Goal: Task Accomplishment & Management: Complete application form

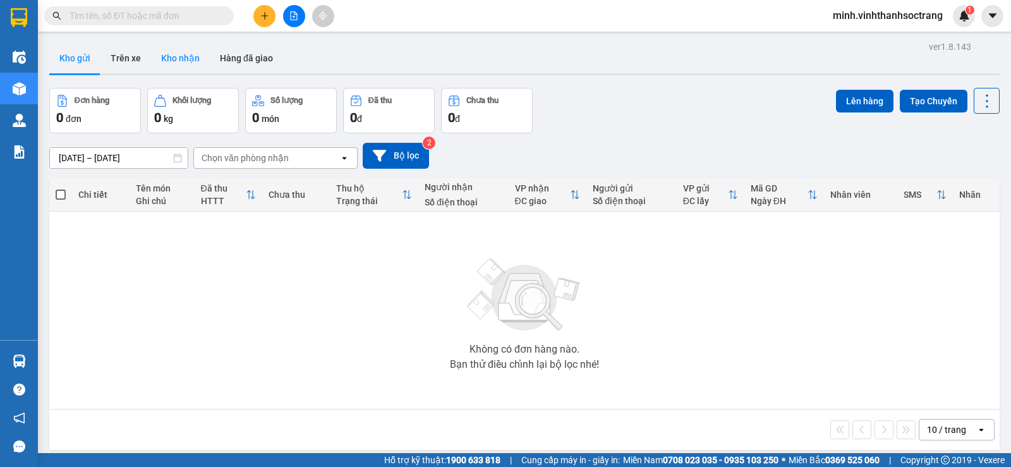
click at [169, 61] on button "Kho nhận" at bounding box center [180, 58] width 59 height 30
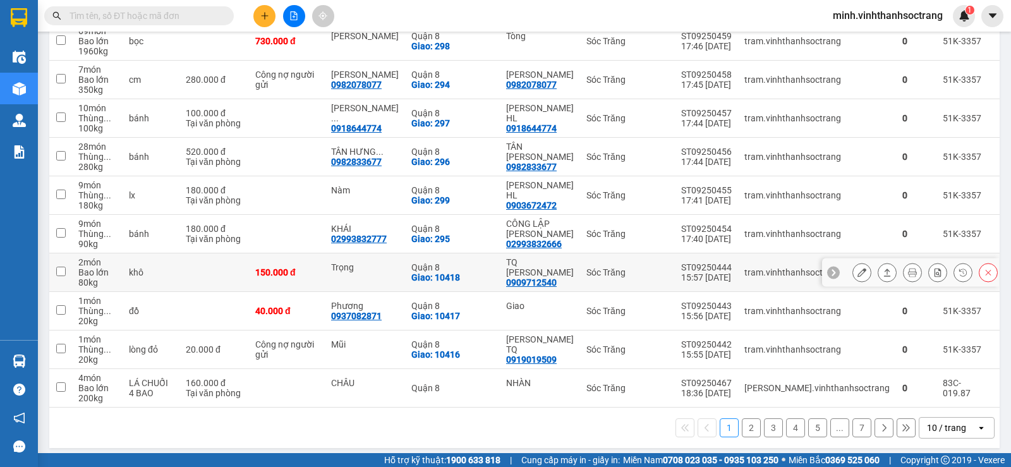
scroll to position [201, 0]
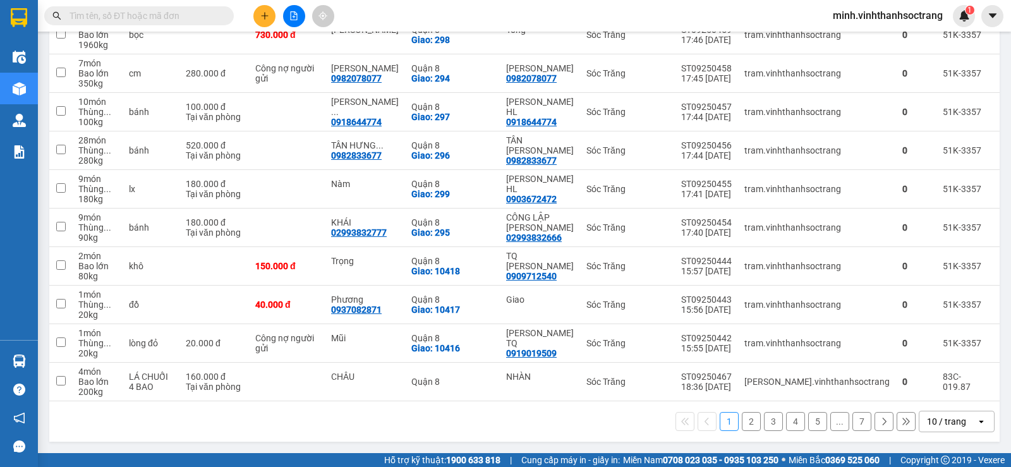
click at [742, 424] on button "2" at bounding box center [751, 421] width 19 height 19
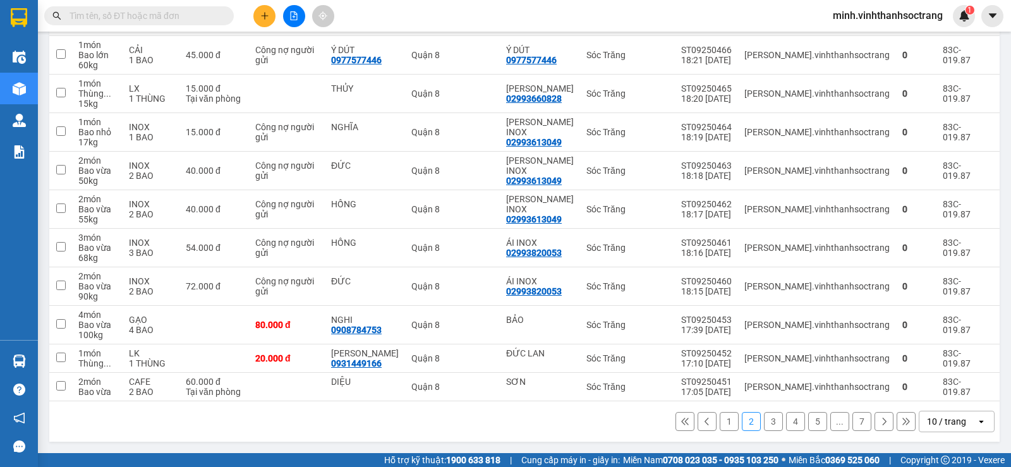
scroll to position [181, 0]
click at [768, 424] on button "3" at bounding box center [773, 421] width 19 height 19
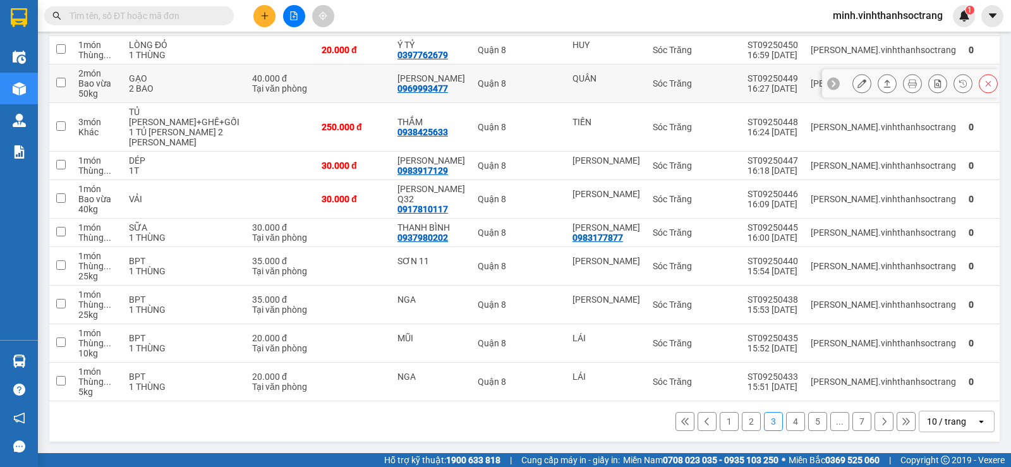
scroll to position [0, 0]
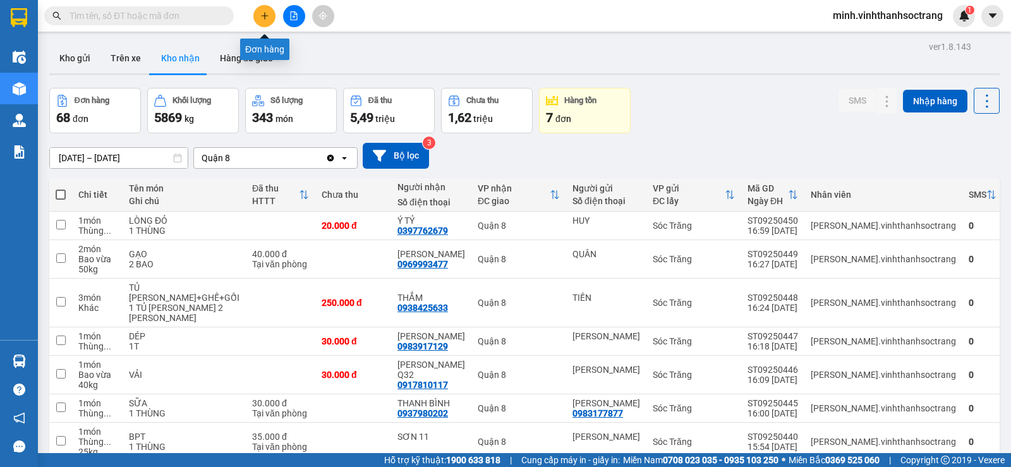
click at [268, 23] on button at bounding box center [264, 16] width 22 height 22
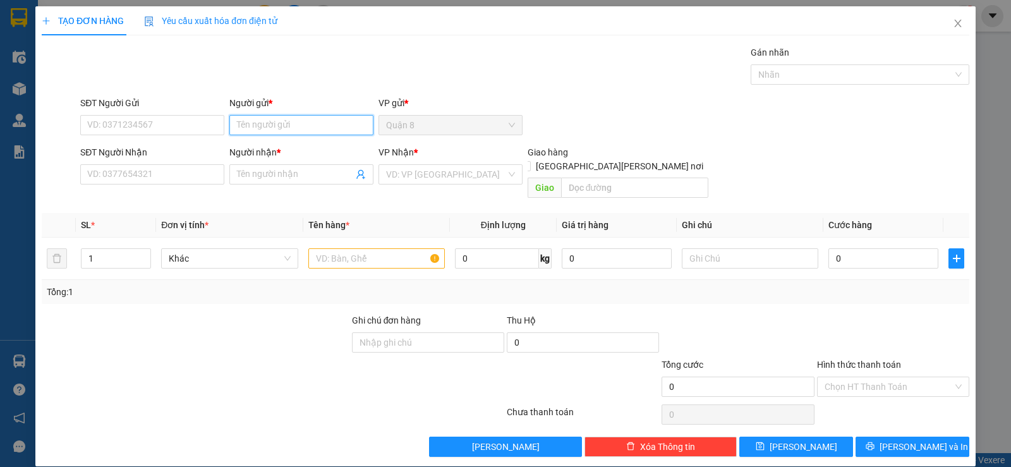
click at [341, 128] on input "Người gửi *" at bounding box center [301, 125] width 144 height 20
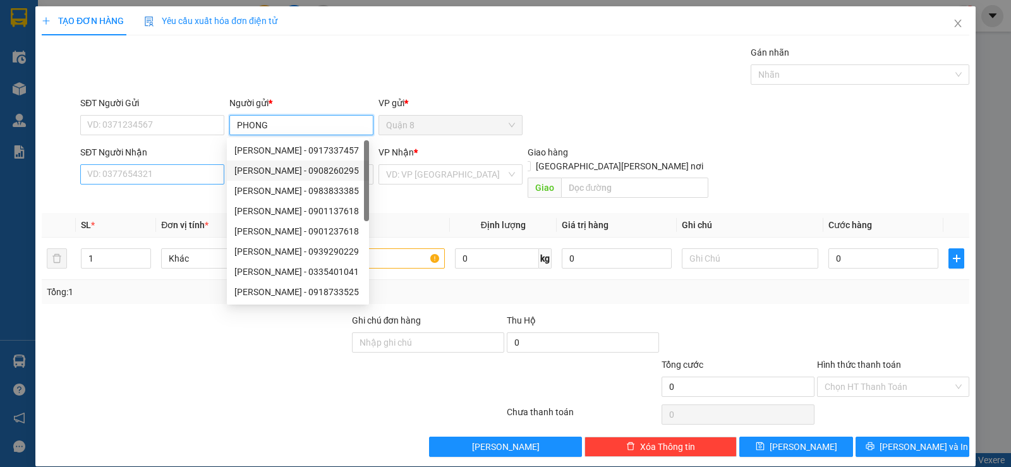
type input "PHONG"
click at [177, 173] on input "SĐT Người Nhận" at bounding box center [152, 174] width 144 height 20
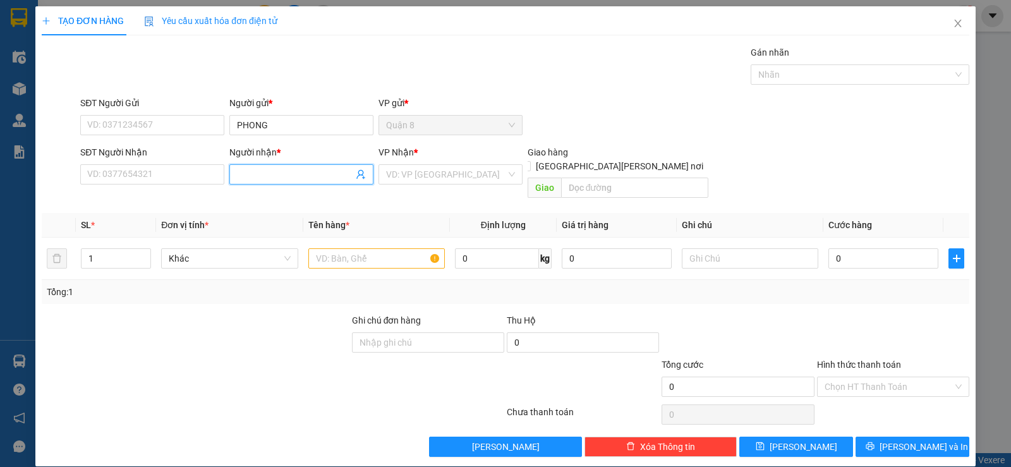
click at [245, 169] on input "Người nhận *" at bounding box center [295, 175] width 116 height 14
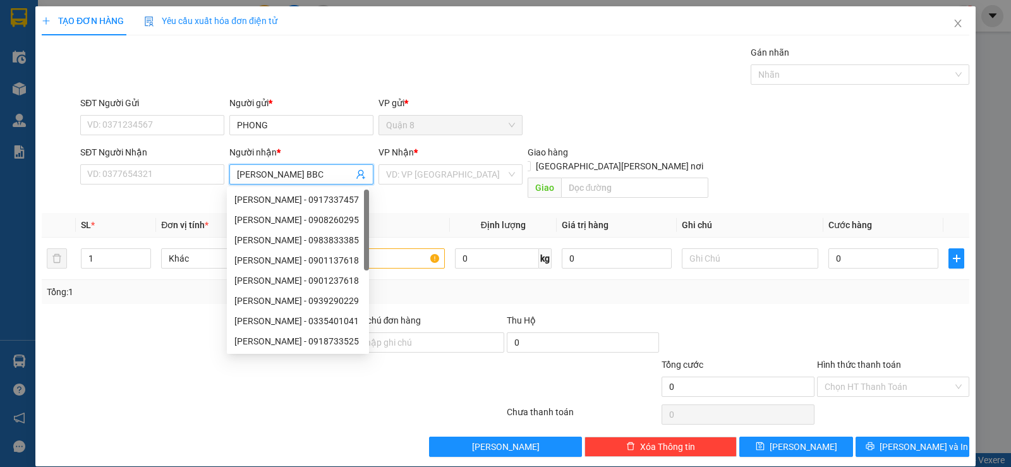
type input "[PERSON_NAME] BBC"
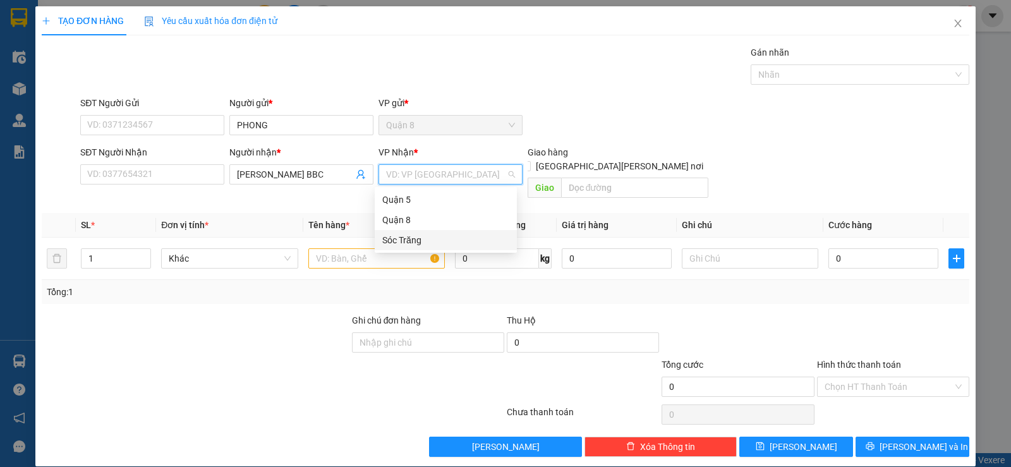
click at [386, 240] on div "Sóc Trăng" at bounding box center [445, 240] width 127 height 14
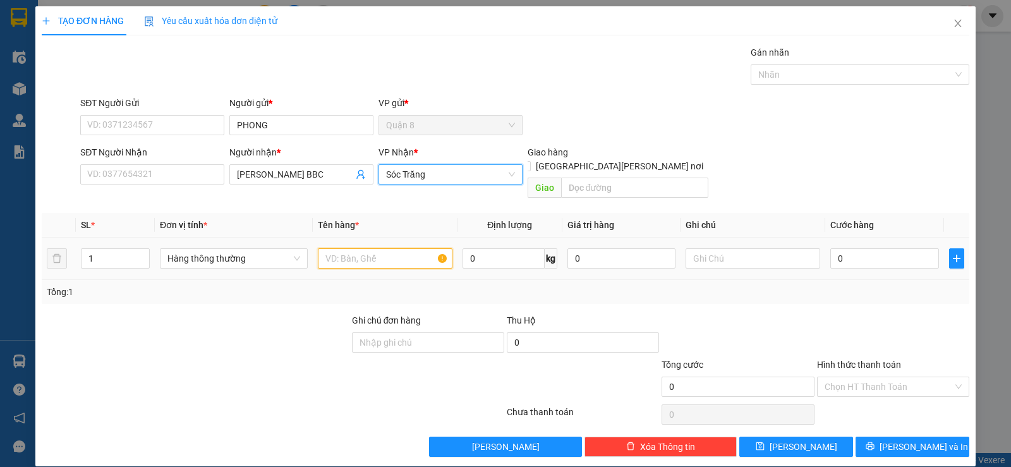
click at [372, 248] on input "text" at bounding box center [385, 258] width 135 height 20
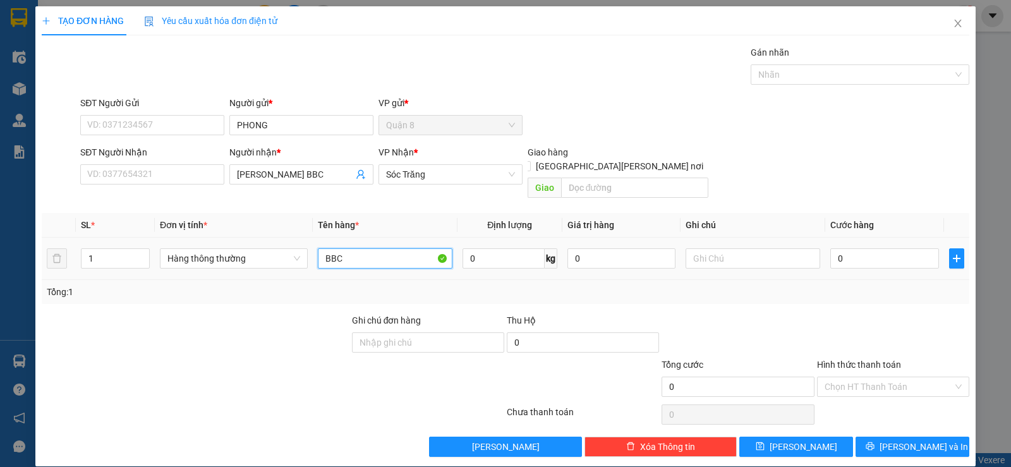
type input "BBC"
type input "15"
type input "1 BAO"
type input "3"
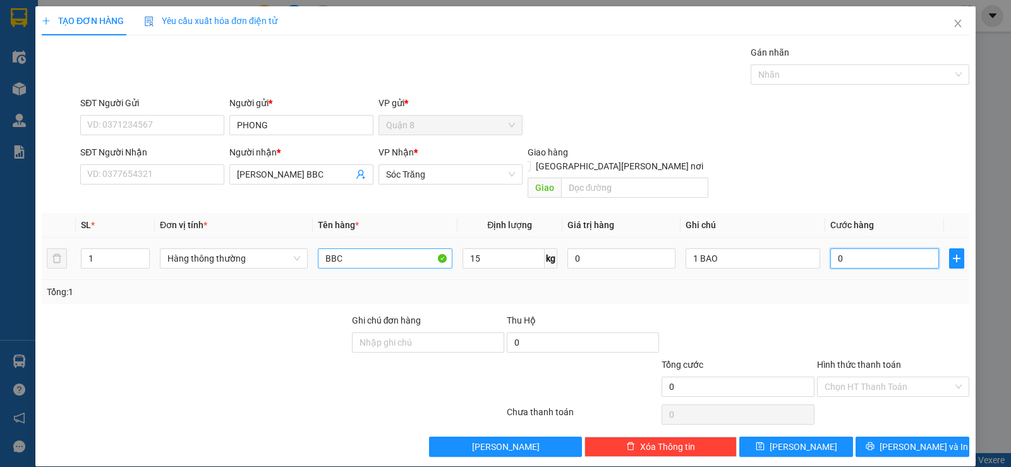
type input "3"
type input "30"
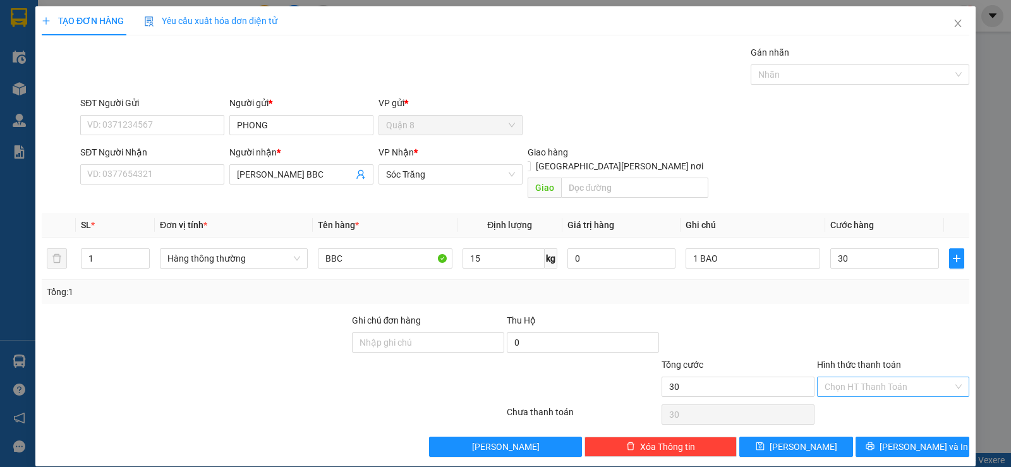
type input "30.000"
click at [879, 377] on input "Hình thức thanh toán" at bounding box center [889, 386] width 128 height 19
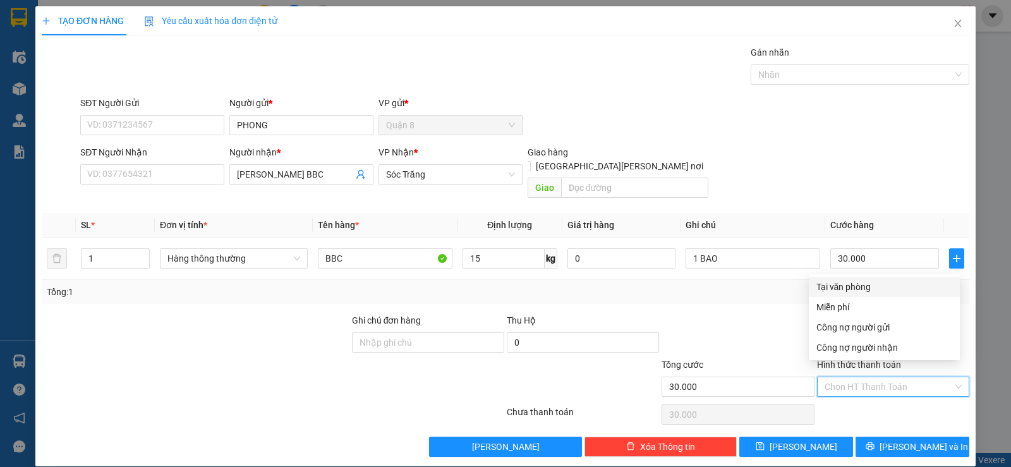
click at [838, 290] on div "Tại văn phòng" at bounding box center [885, 287] width 136 height 14
type input "0"
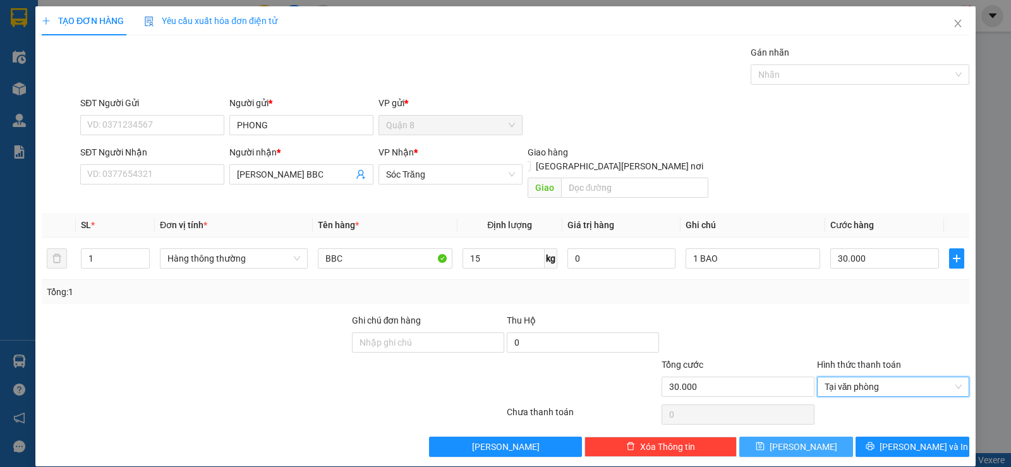
click at [812, 437] on button "[PERSON_NAME]" at bounding box center [797, 447] width 114 height 20
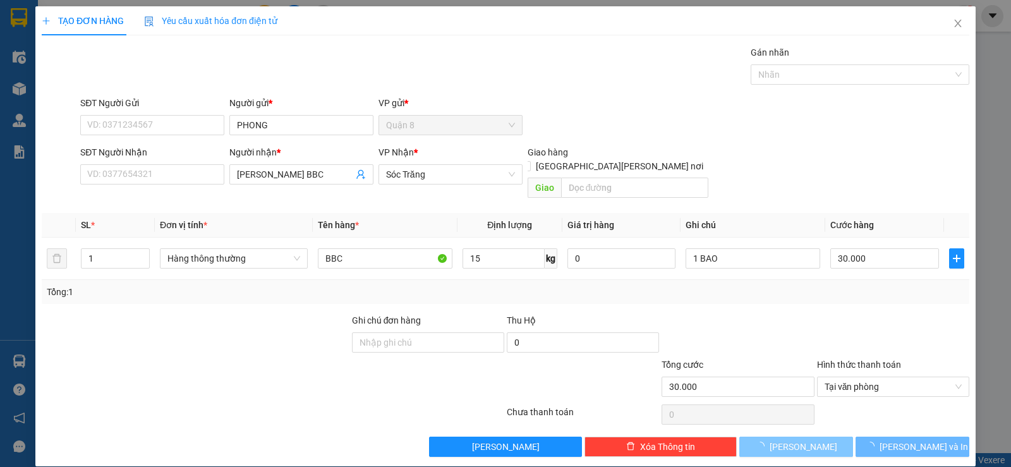
type input "0"
